Goal: Task Accomplishment & Management: Manage account settings

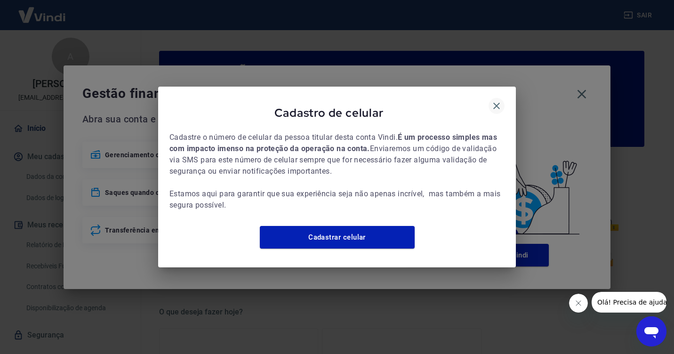
click at [496, 103] on icon "button" at bounding box center [496, 106] width 7 height 7
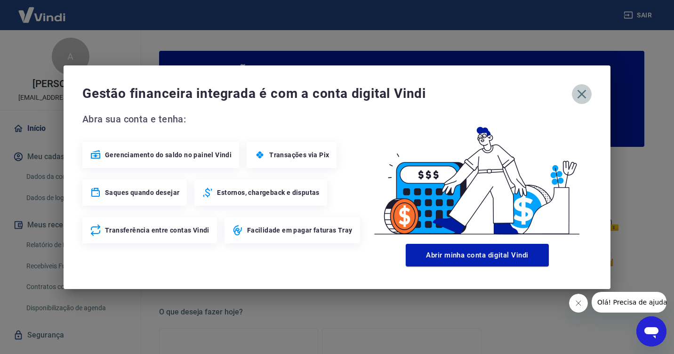
drag, startPoint x: 586, startPoint y: 94, endPoint x: 575, endPoint y: 100, distance: 12.7
click at [585, 94] on icon "button" at bounding box center [581, 94] width 15 height 15
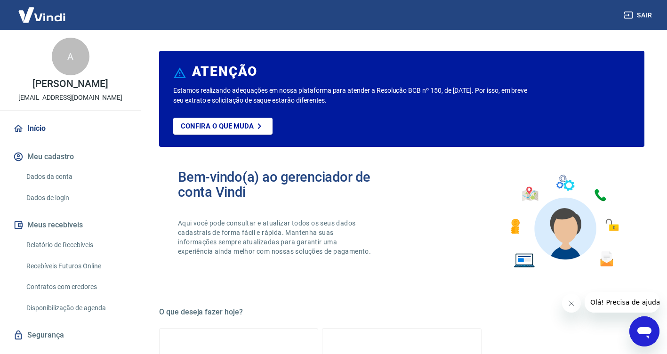
click at [43, 242] on link "Relatório de Recebíveis" at bounding box center [76, 244] width 107 height 19
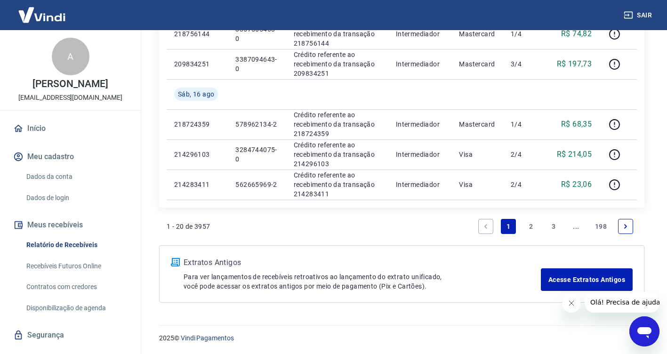
scroll to position [716, 0]
click at [530, 227] on link "2" at bounding box center [530, 225] width 15 height 15
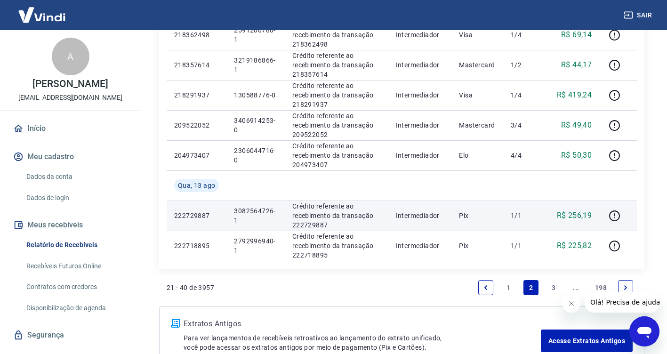
scroll to position [659, 0]
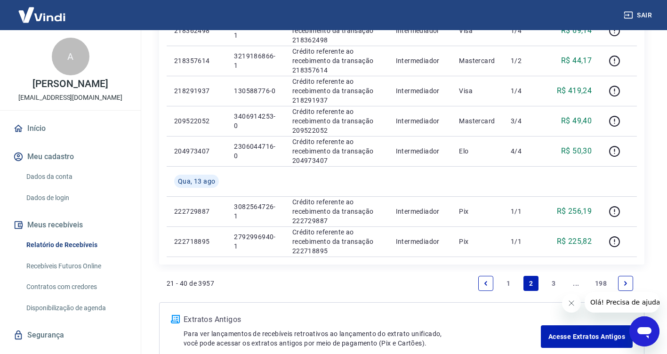
click at [552, 282] on link "3" at bounding box center [553, 283] width 15 height 15
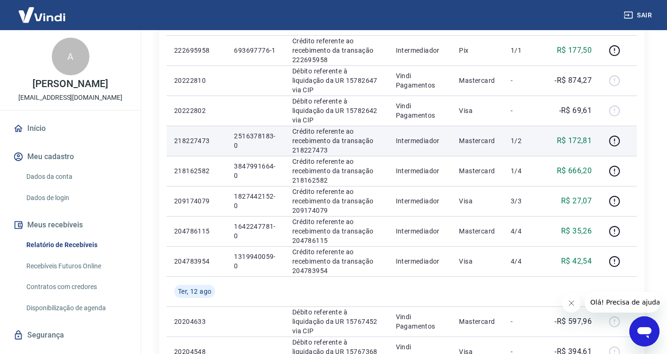
scroll to position [188, 0]
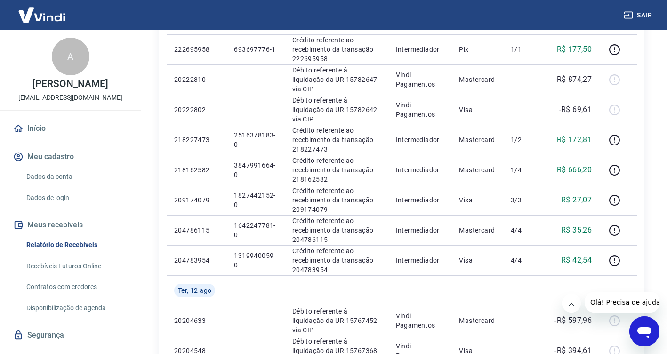
click at [566, 304] on button "Fechar mensagem da empresa" at bounding box center [571, 303] width 19 height 19
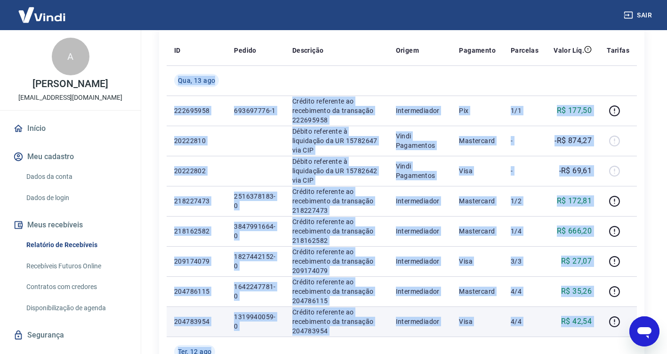
scroll to position [133, 0]
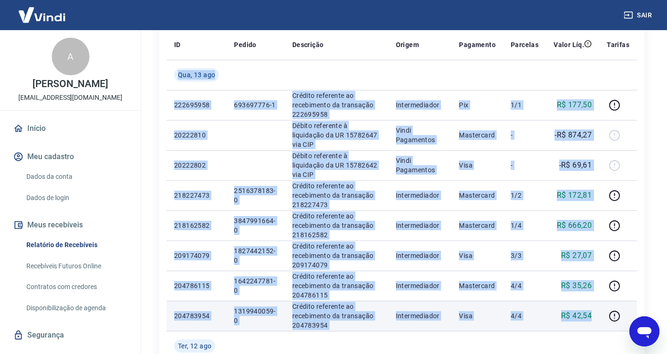
drag, startPoint x: 178, startPoint y: 110, endPoint x: 586, endPoint y: 315, distance: 455.7
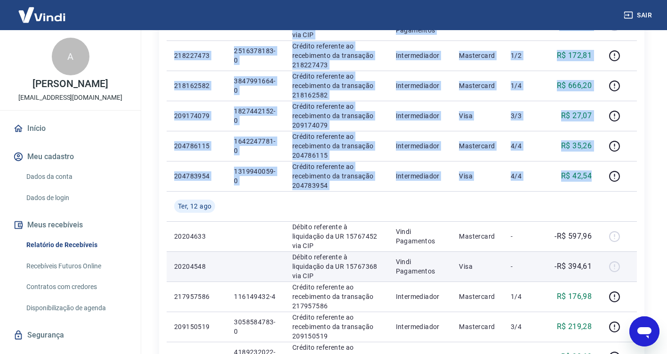
scroll to position [274, 0]
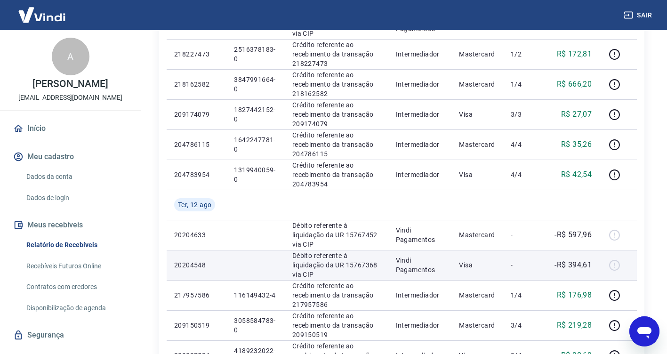
click at [489, 267] on p "Visa" at bounding box center [477, 264] width 37 height 9
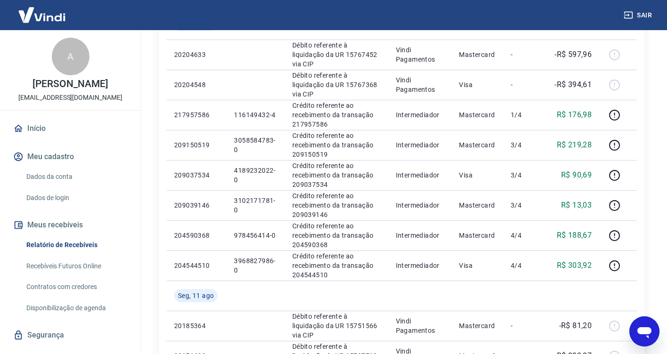
scroll to position [603, 0]
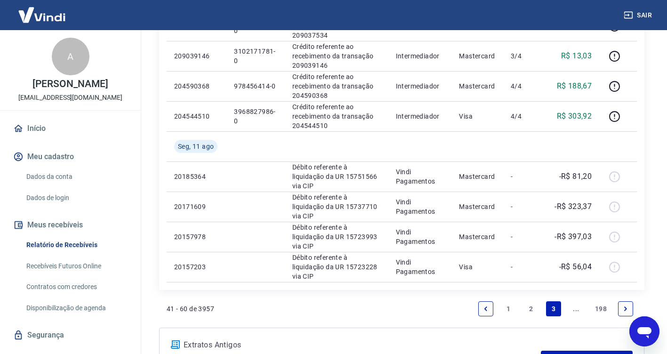
click at [530, 307] on link "2" at bounding box center [530, 308] width 15 height 15
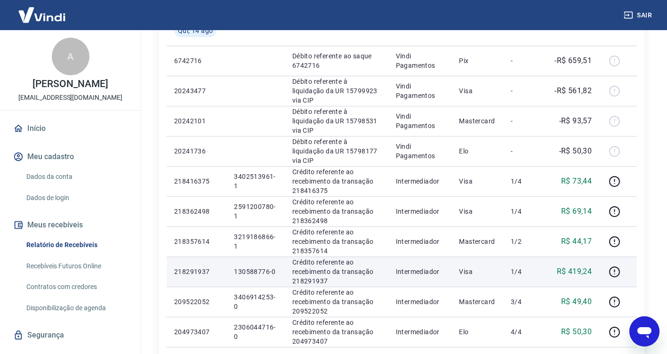
scroll to position [659, 0]
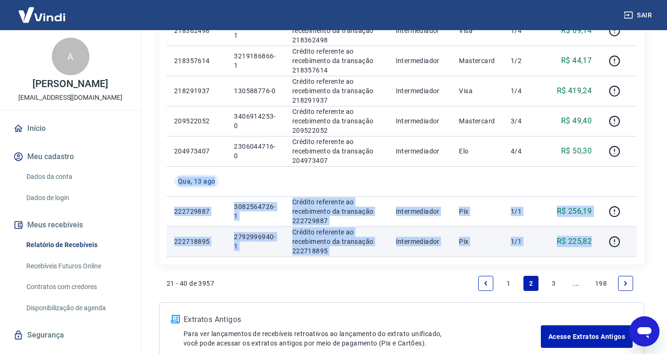
drag, startPoint x: 178, startPoint y: 179, endPoint x: 598, endPoint y: 238, distance: 423.4
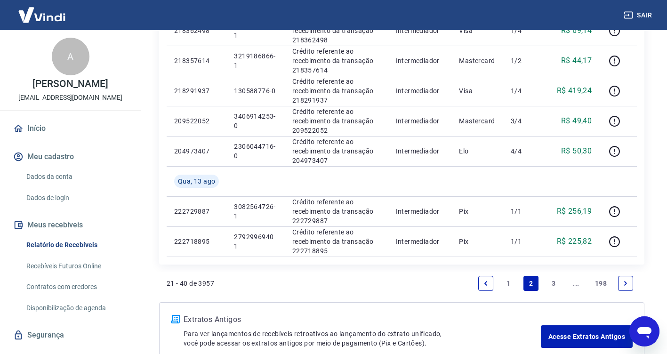
click at [305, 284] on div "21 - 40 de 3957 1 2 3 ... 198" at bounding box center [402, 283] width 470 height 23
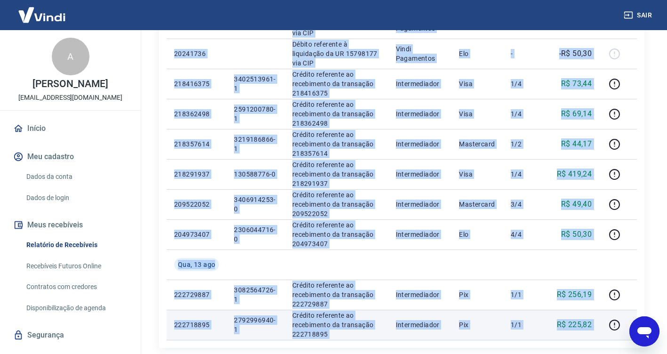
scroll to position [596, 0]
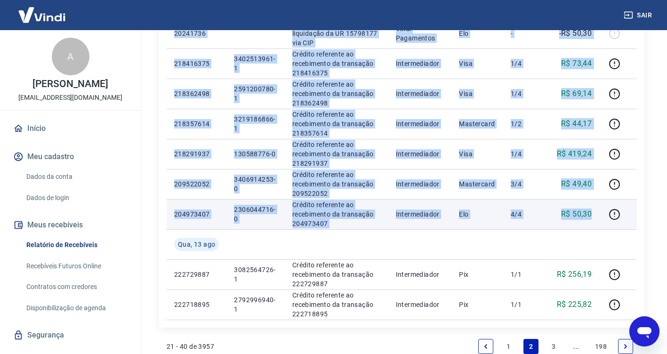
drag, startPoint x: 178, startPoint y: 129, endPoint x: 598, endPoint y: 220, distance: 429.9
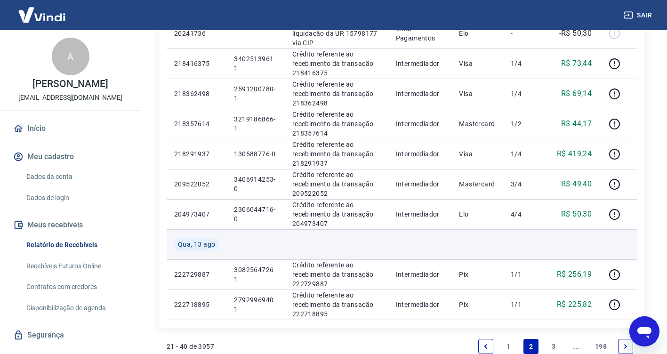
click at [261, 241] on td at bounding box center [255, 244] width 58 height 30
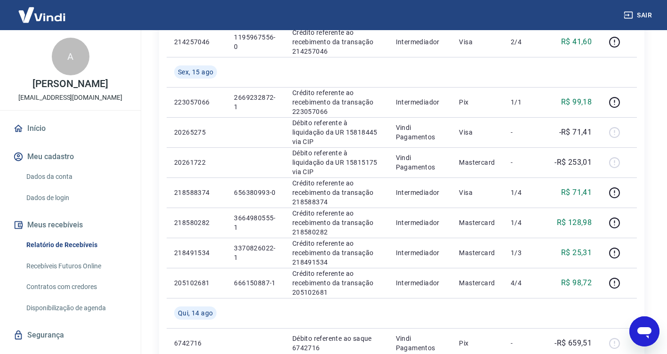
scroll to position [219, 0]
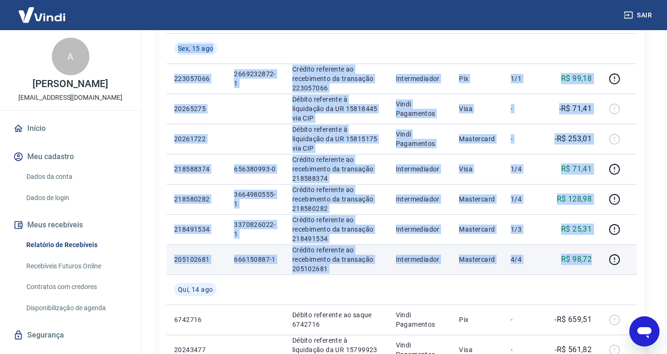
drag, startPoint x: 178, startPoint y: 46, endPoint x: 596, endPoint y: 263, distance: 470.5
click at [596, 263] on tbody "Sáb, 16 ago 214257046 1195967556-0 Crédito referente ao recebimento da transaçã…" at bounding box center [402, 334] width 470 height 723
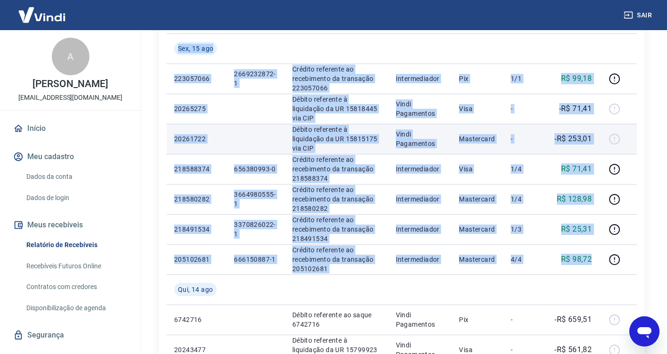
click at [221, 153] on td "20261722" at bounding box center [197, 139] width 60 height 30
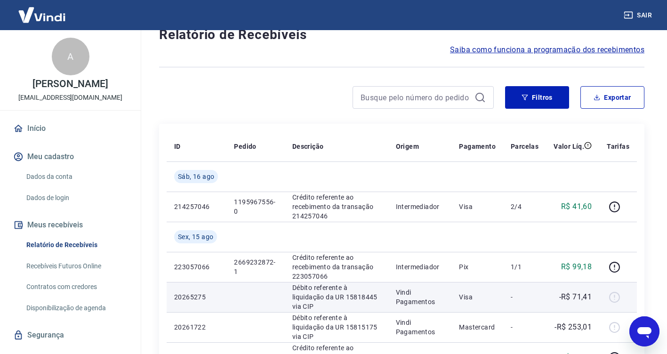
scroll to position [0, 0]
